Goal: Check status: Check status

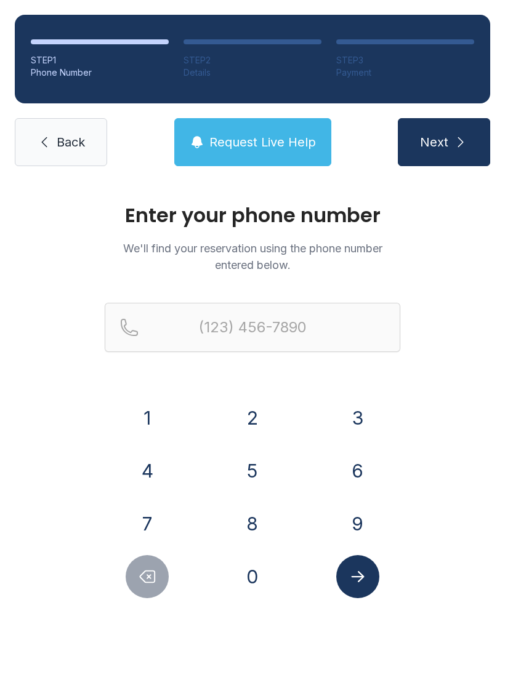
click at [254, 474] on button "5" at bounding box center [252, 470] width 43 height 43
click at [252, 605] on div "Enter your phone number We'll find your reservation using the phone number ente…" at bounding box center [252, 414] width 505 height 466
click at [248, 574] on button "0" at bounding box center [252, 576] width 43 height 43
click at [250, 529] on button "8" at bounding box center [252, 523] width 43 height 43
click at [247, 409] on button "2" at bounding box center [252, 417] width 43 height 43
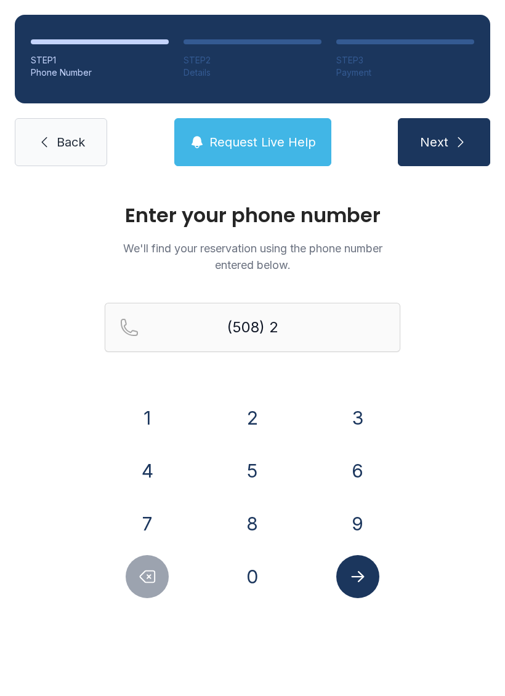
click at [255, 566] on button "0" at bounding box center [252, 576] width 43 height 43
click at [354, 527] on button "9" at bounding box center [357, 523] width 43 height 43
click at [143, 410] on button "1" at bounding box center [147, 417] width 43 height 43
click at [138, 463] on button "4" at bounding box center [147, 470] width 43 height 43
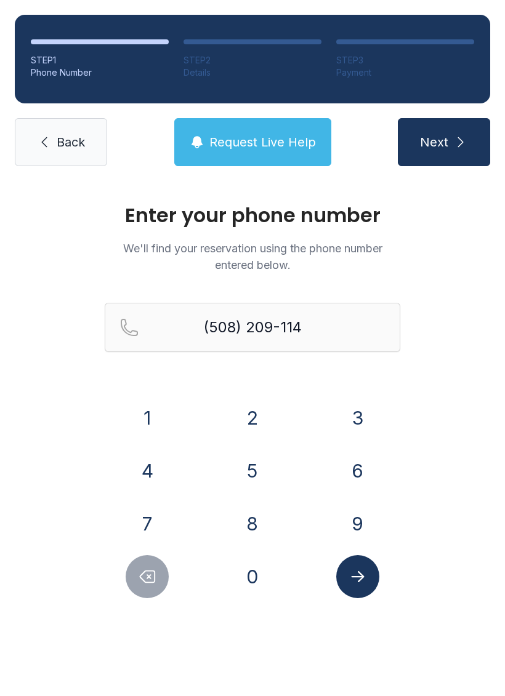
click at [132, 571] on button "Delete number" at bounding box center [147, 576] width 43 height 43
click at [131, 570] on button "Delete number" at bounding box center [147, 576] width 43 height 43
click at [138, 576] on icon "Delete number" at bounding box center [147, 576] width 18 height 18
click at [135, 580] on button "Delete number" at bounding box center [147, 576] width 43 height 43
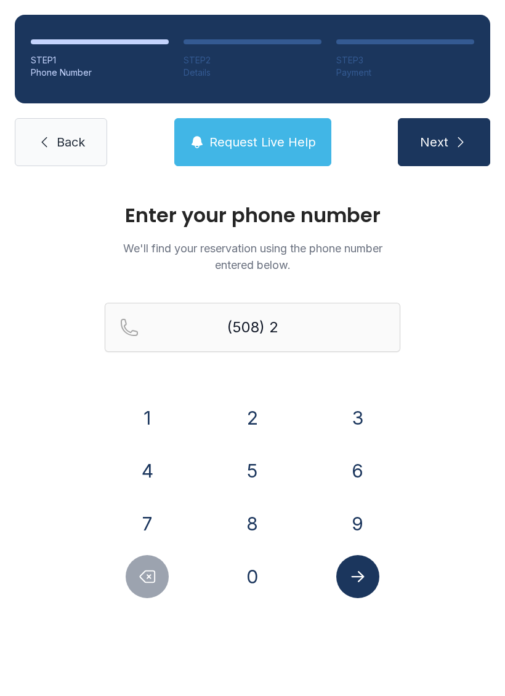
click at [135, 579] on button "Delete number" at bounding box center [147, 576] width 43 height 43
click at [139, 590] on button "Delete number" at bounding box center [147, 576] width 43 height 43
type input "(5"
click at [142, 587] on button "Delete number" at bounding box center [147, 576] width 43 height 43
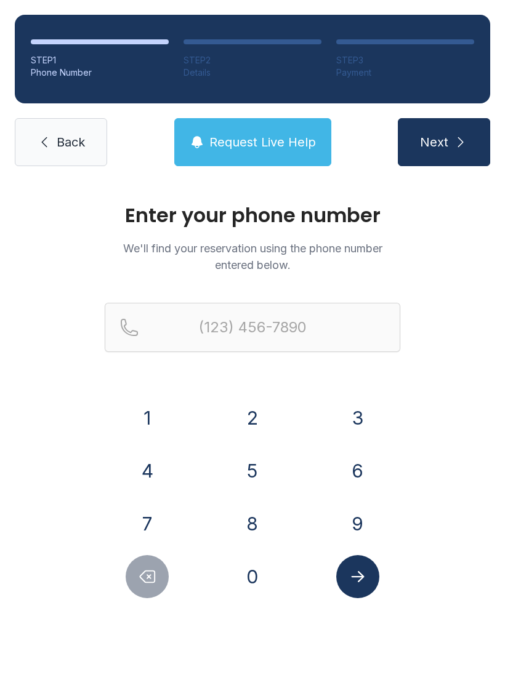
click at [142, 586] on button "Delete number" at bounding box center [147, 576] width 43 height 43
click at [131, 578] on button "Delete number" at bounding box center [147, 576] width 43 height 43
